Goal: Task Accomplishment & Management: Use online tool/utility

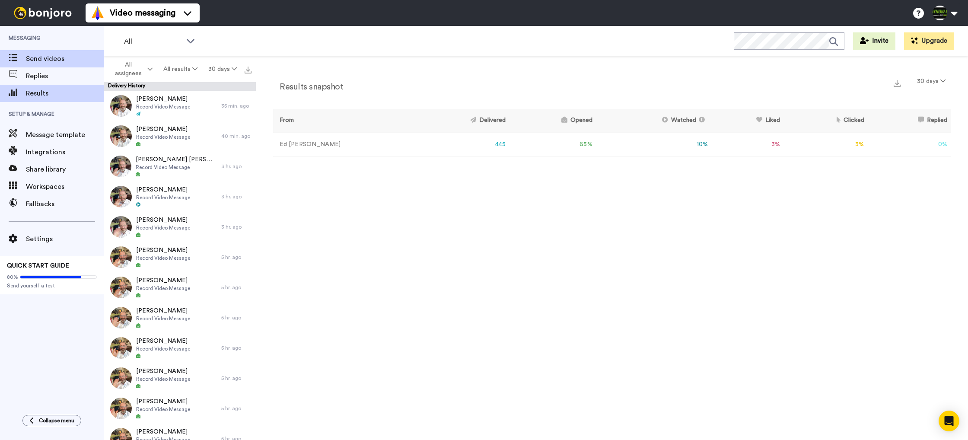
click at [33, 59] on span "Send videos" at bounding box center [65, 59] width 78 height 10
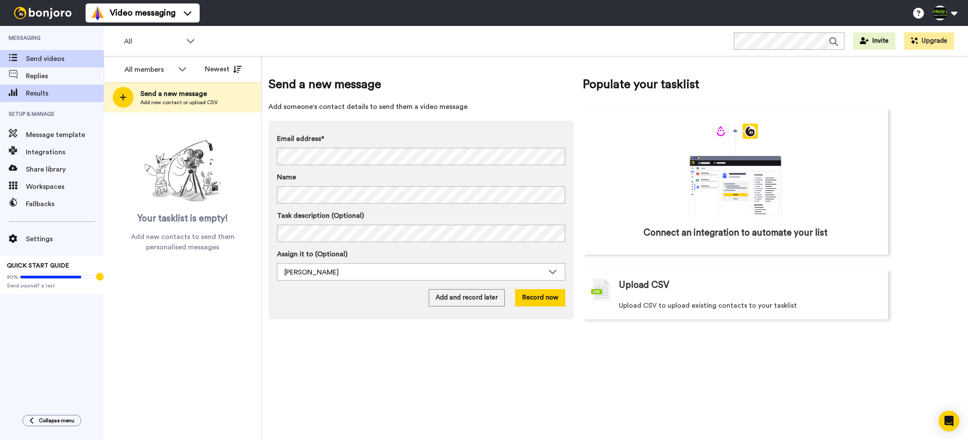
click at [37, 95] on span "Results" at bounding box center [65, 93] width 78 height 10
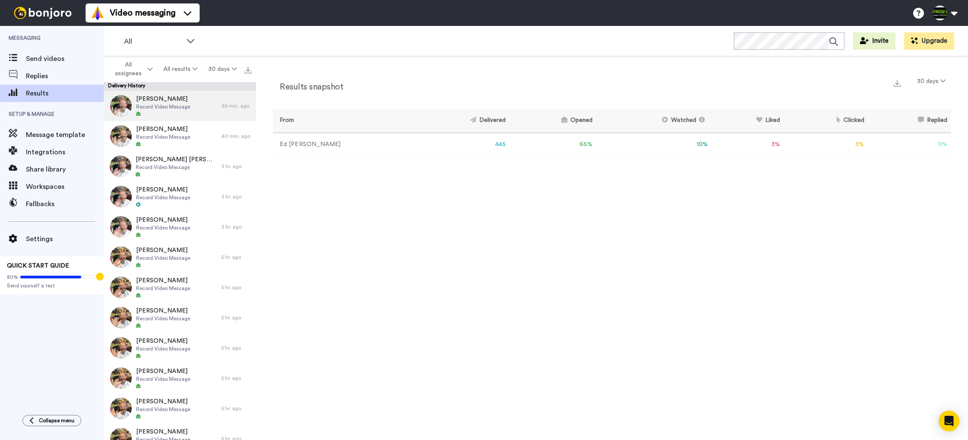
click at [169, 102] on span "[PERSON_NAME]" at bounding box center [163, 99] width 54 height 9
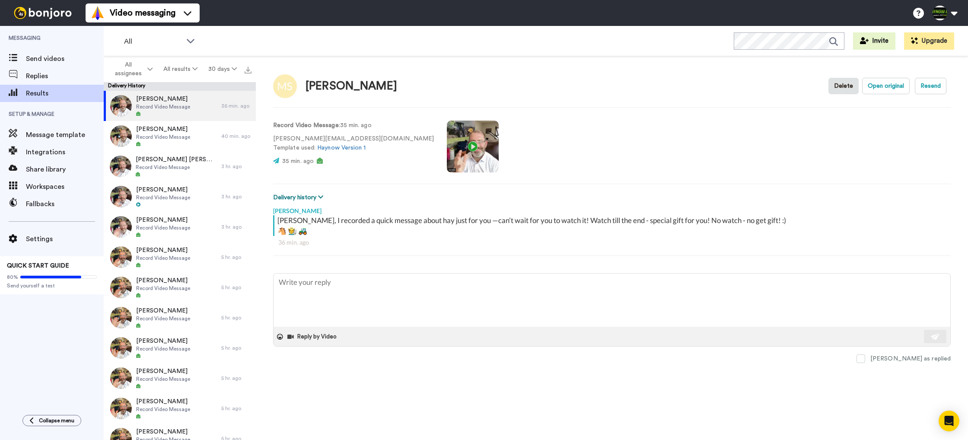
click at [323, 198] on icon at bounding box center [320, 197] width 5 height 6
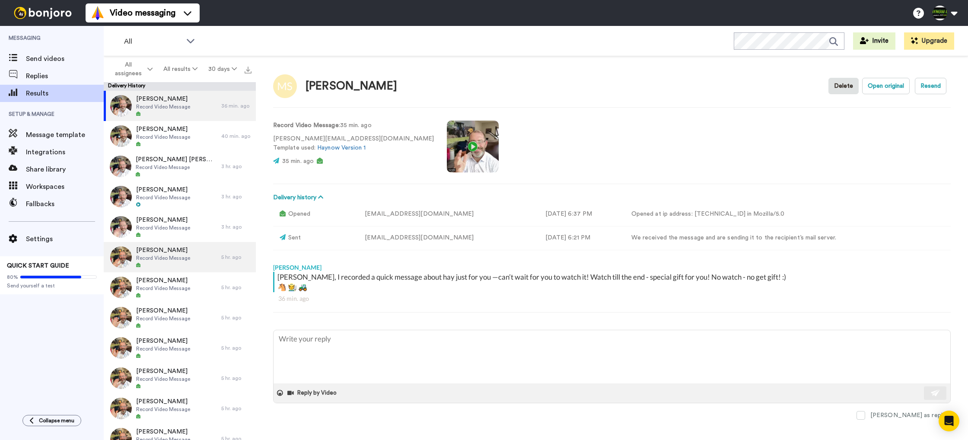
click at [166, 250] on span "John Symonds" at bounding box center [163, 250] width 54 height 9
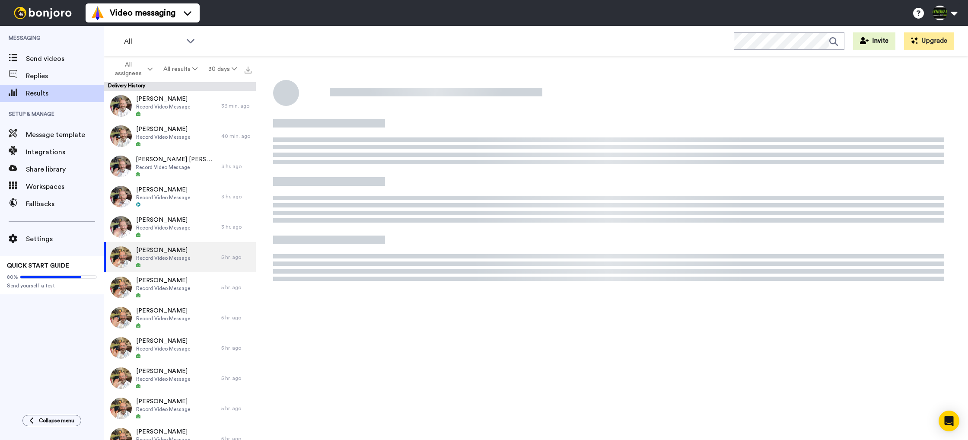
scroll to position [3, 0]
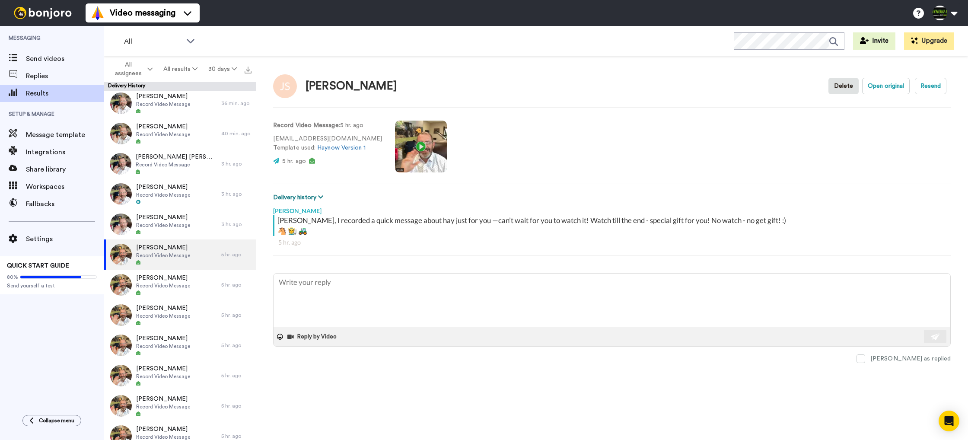
click at [322, 198] on icon at bounding box center [320, 197] width 5 height 6
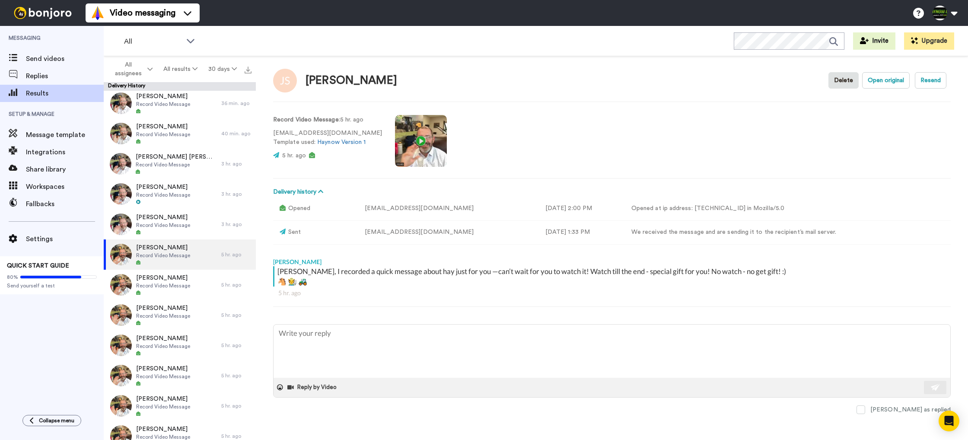
scroll to position [6, 0]
click at [180, 372] on span "[PERSON_NAME]" at bounding box center [163, 368] width 54 height 9
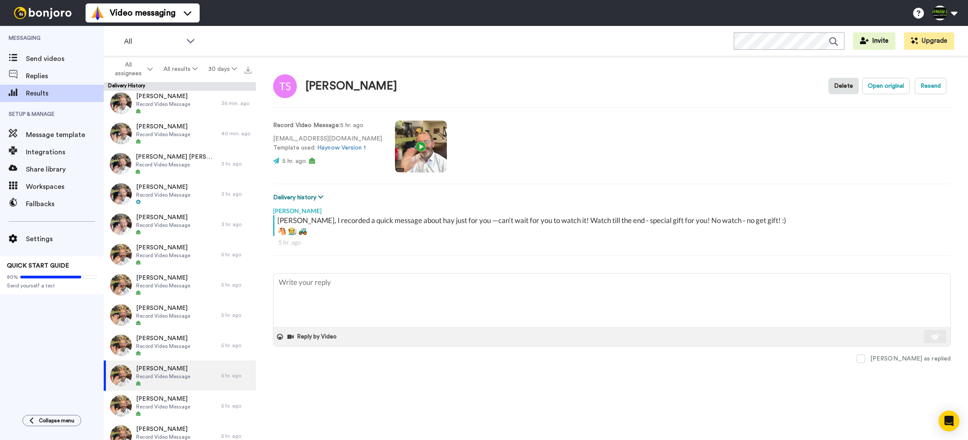
click at [318, 196] on button "Delivery history" at bounding box center [299, 198] width 53 height 10
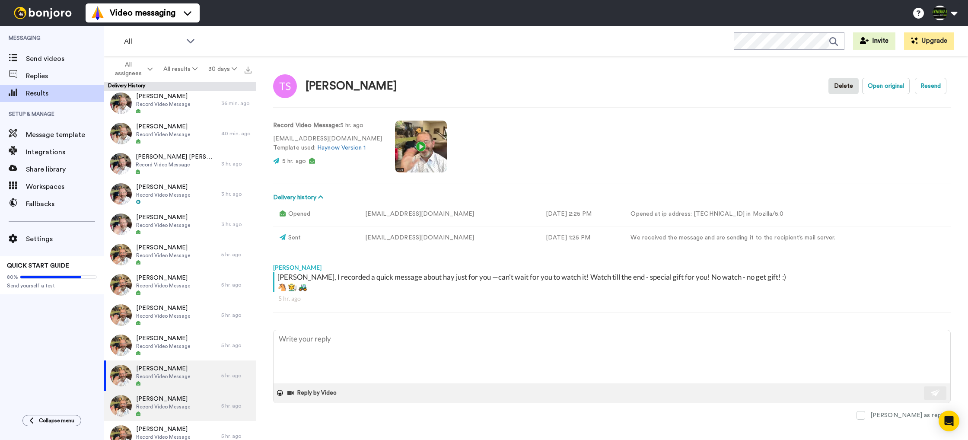
click at [180, 405] on span "Record Video Message" at bounding box center [163, 406] width 54 height 7
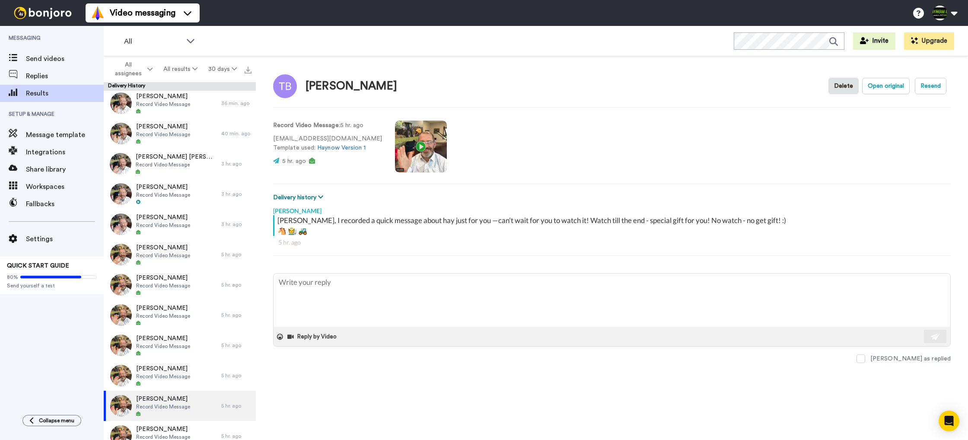
click at [323, 198] on icon at bounding box center [320, 197] width 5 height 6
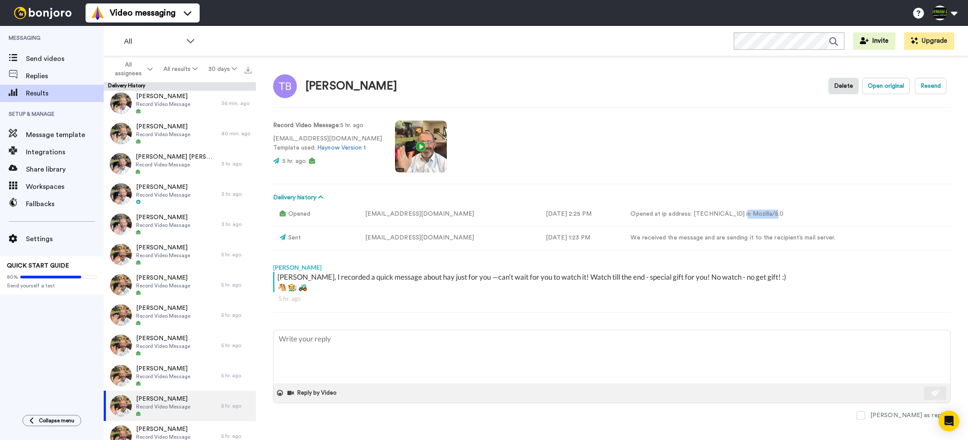
drag, startPoint x: 717, startPoint y: 216, endPoint x: 692, endPoint y: 216, distance: 25.1
click at [692, 216] on td "Opened at ip address: 146.75.252.0 in Mozilla/5.0" at bounding box center [787, 214] width 327 height 24
type textarea "x"
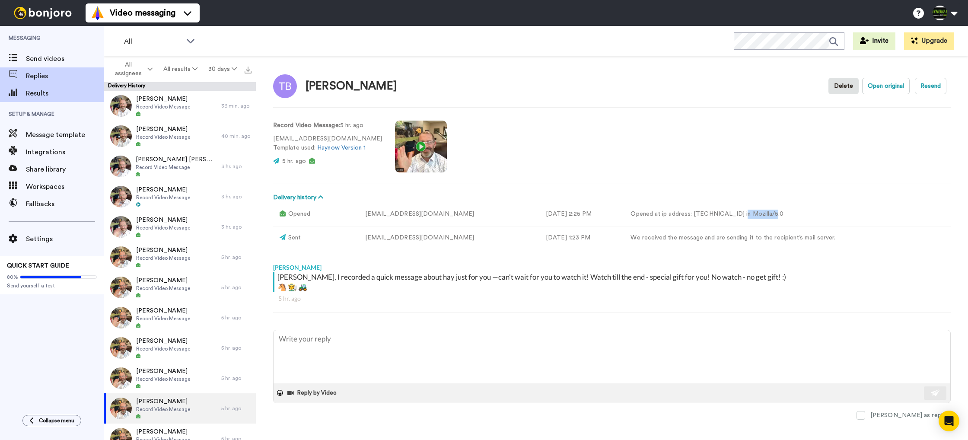
click at [48, 76] on span "Replies" at bounding box center [65, 76] width 78 height 10
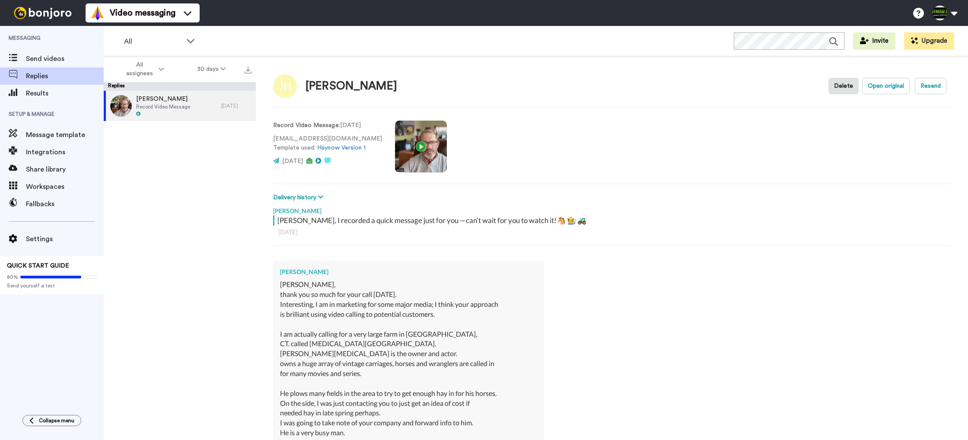
scroll to position [220, 0]
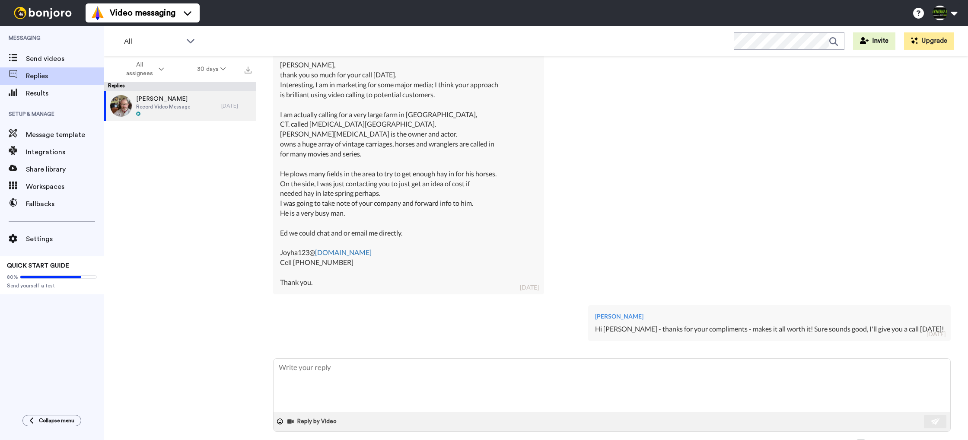
type textarea "x"
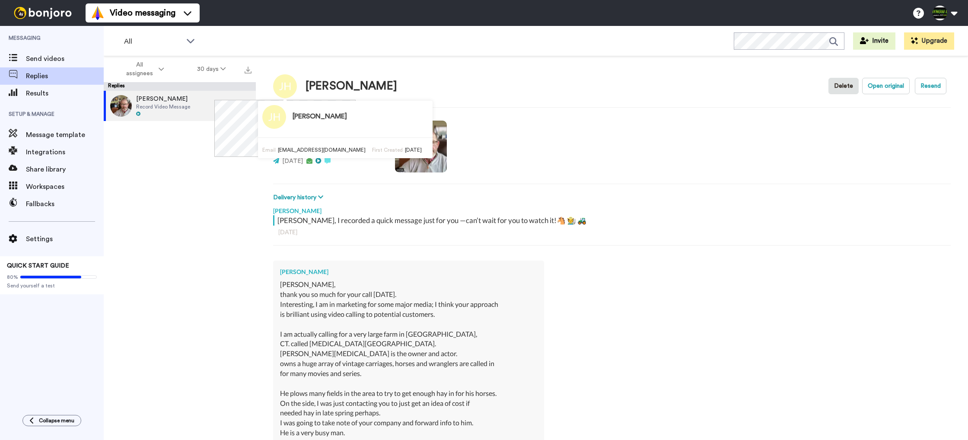
click at [53, 56] on span "Send videos" at bounding box center [65, 59] width 78 height 10
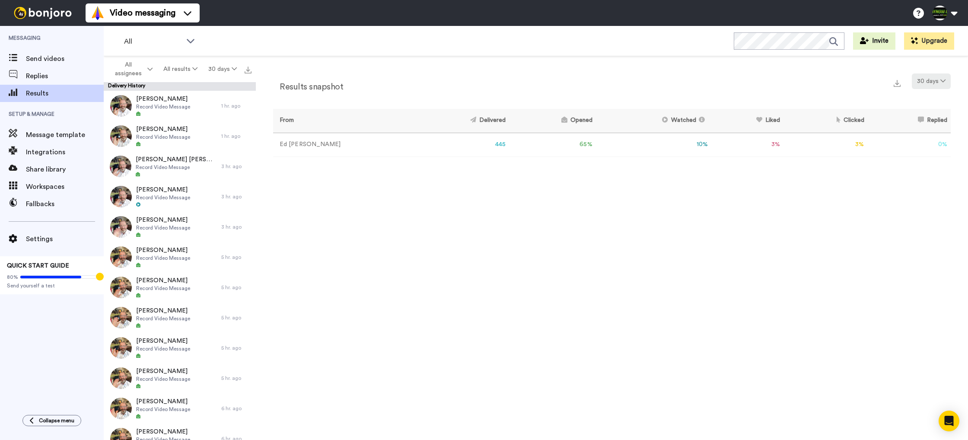
click at [946, 81] on button "30 days" at bounding box center [931, 81] width 39 height 16
click at [937, 160] on span "Month to date" at bounding box center [930, 161] width 45 height 6
click at [938, 82] on button "MTD" at bounding box center [935, 81] width 32 height 16
click at [935, 99] on span "30 days" at bounding box center [923, 98] width 23 height 6
click at [74, 276] on icon at bounding box center [50, 277] width 61 height 3
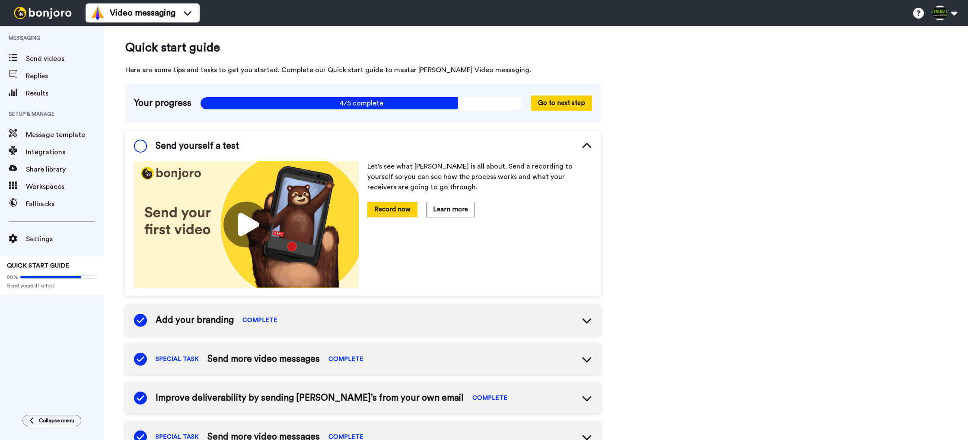
click at [140, 146] on span at bounding box center [140, 146] width 13 height 13
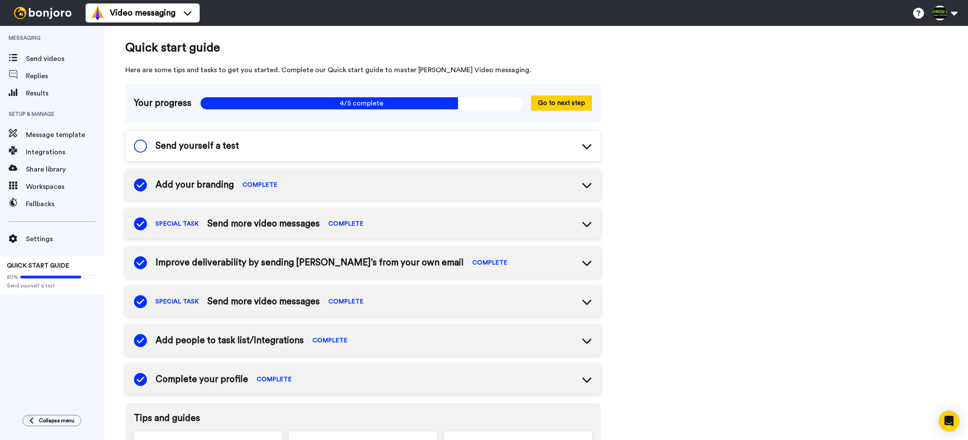
click at [139, 146] on span at bounding box center [140, 146] width 13 height 13
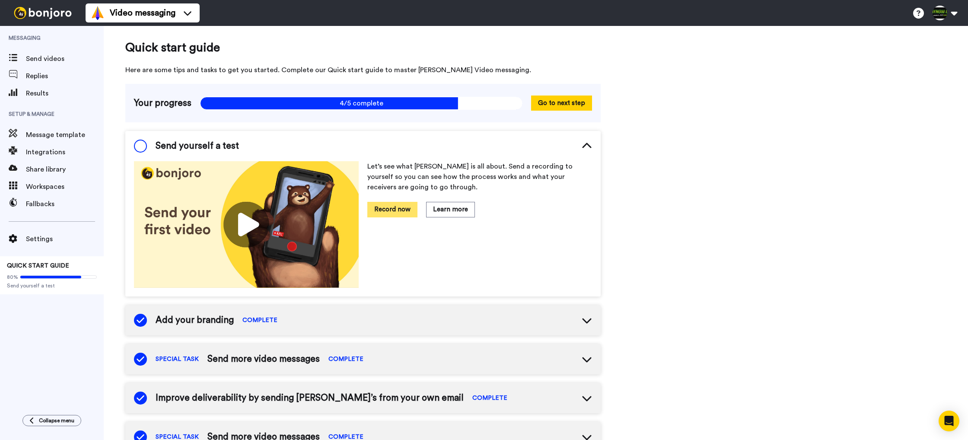
click at [400, 210] on button "Record now" at bounding box center [392, 209] width 50 height 15
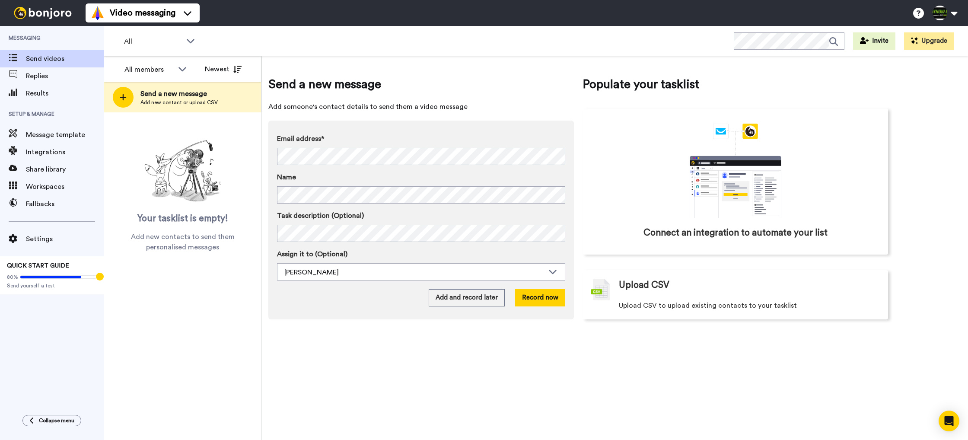
click at [351, 317] on div "Email address* Eddie Paco <edjr@icloud.com> Name Task description (Optional) As…" at bounding box center [421, 220] width 306 height 199
click at [546, 297] on button "Record now" at bounding box center [540, 297] width 50 height 17
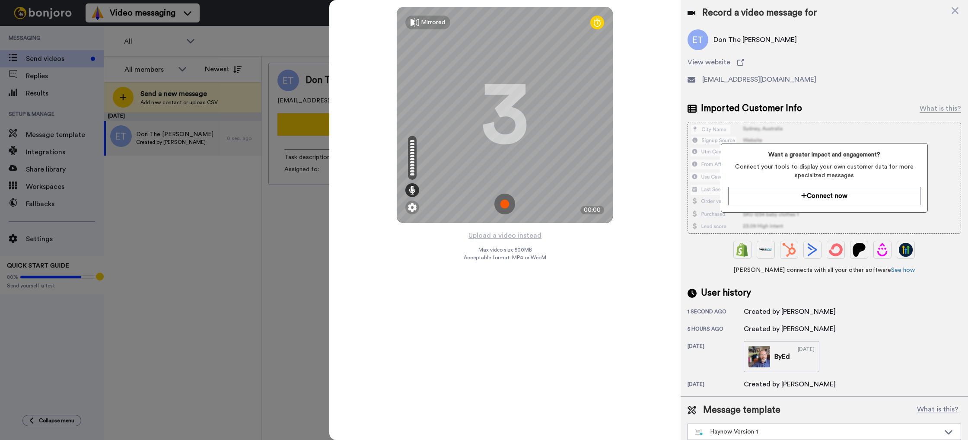
click at [506, 201] on img at bounding box center [504, 204] width 21 height 21
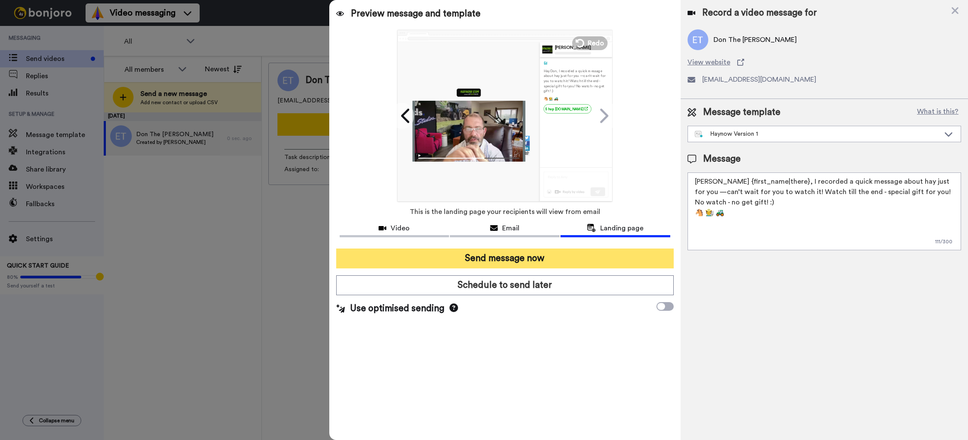
click at [511, 255] on button "Send message now" at bounding box center [504, 258] width 337 height 20
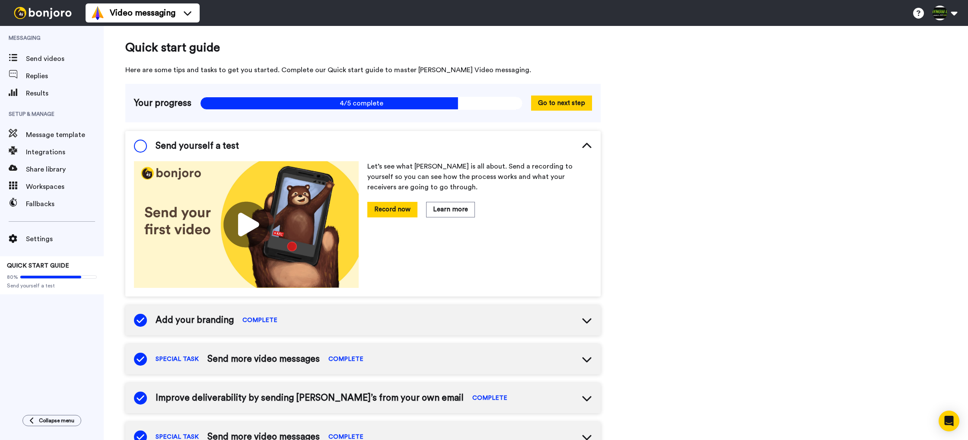
click at [588, 146] on icon at bounding box center [587, 146] width 10 height 10
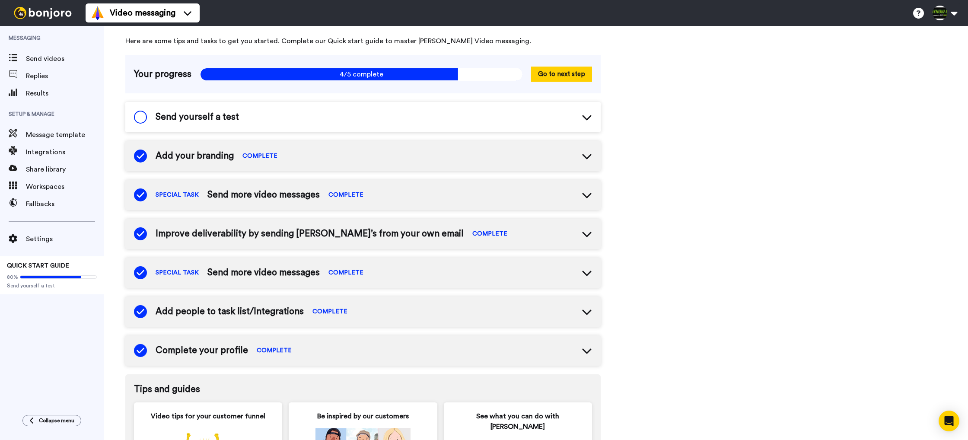
scroll to position [30, 0]
click at [564, 73] on button "Go to next step" at bounding box center [561, 73] width 61 height 15
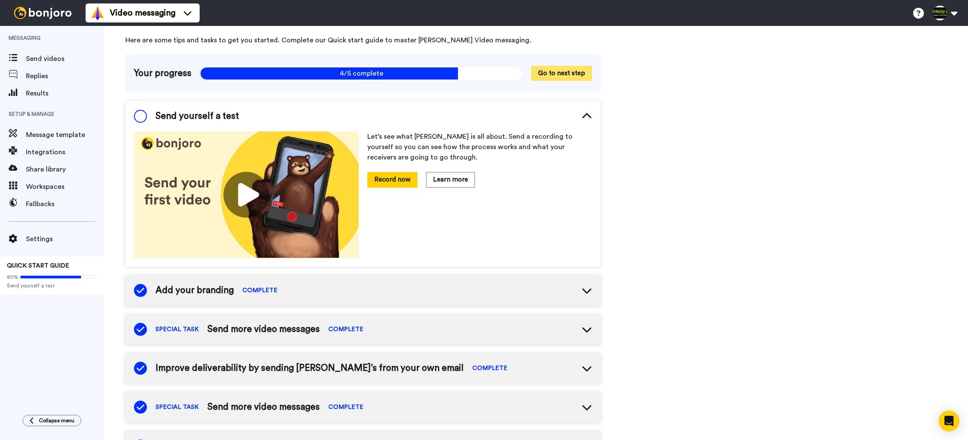
scroll to position [0, 0]
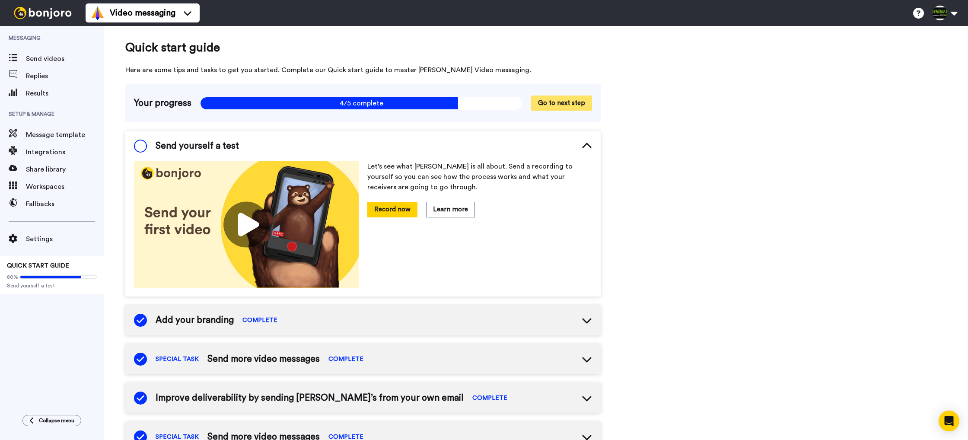
click at [562, 99] on button "Go to next step" at bounding box center [561, 102] width 61 height 15
click at [565, 100] on button "Go to next step" at bounding box center [561, 102] width 61 height 15
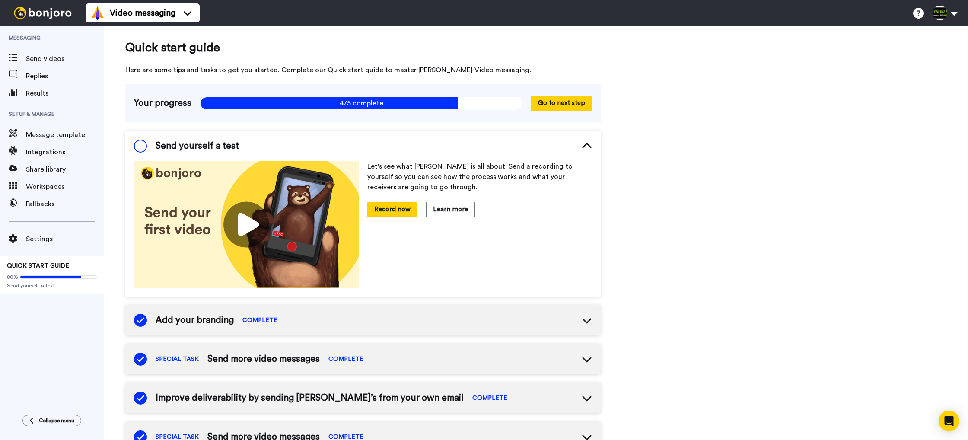
click at [140, 147] on span at bounding box center [140, 146] width 13 height 13
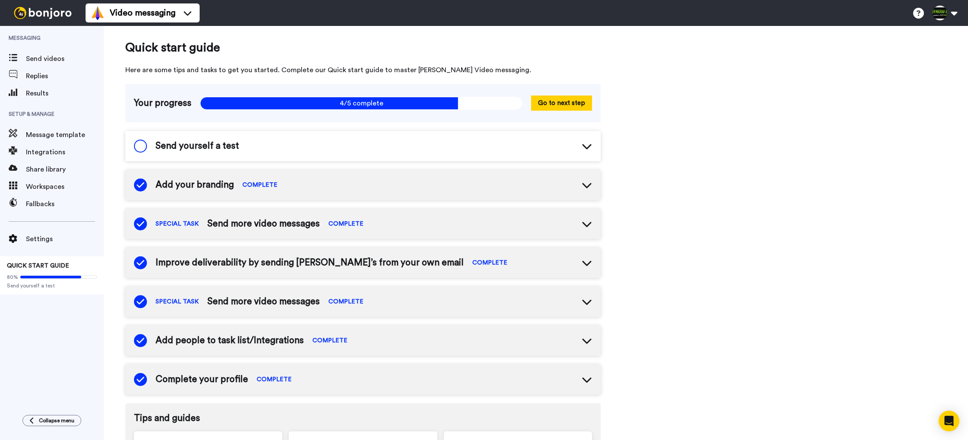
click at [140, 147] on span at bounding box center [140, 146] width 13 height 13
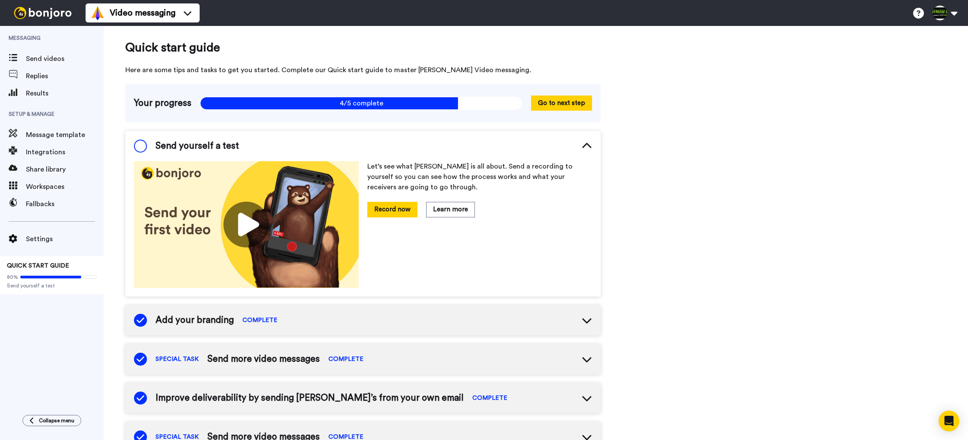
click at [140, 147] on span at bounding box center [140, 146] width 13 height 13
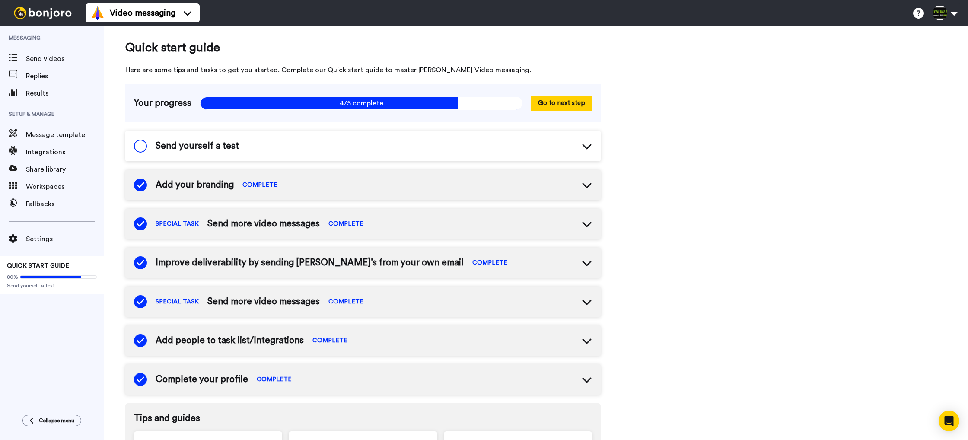
click at [190, 144] on span "Send yourself a test" at bounding box center [197, 146] width 83 height 13
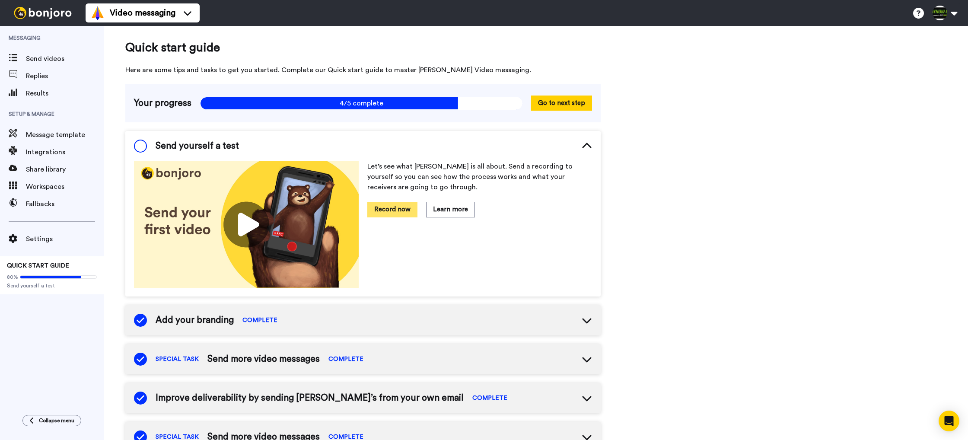
click at [397, 209] on button "Record now" at bounding box center [392, 209] width 50 height 15
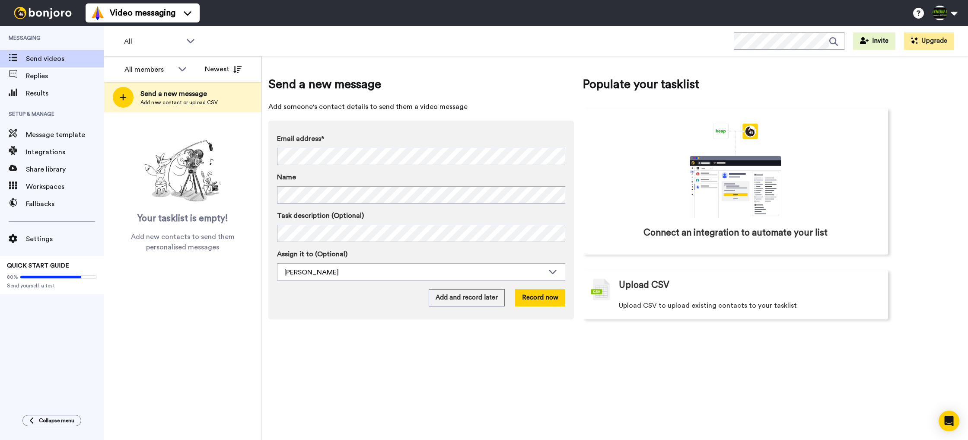
click at [28, 58] on span "Send videos" at bounding box center [65, 59] width 78 height 10
